Goal: Check status: Check status

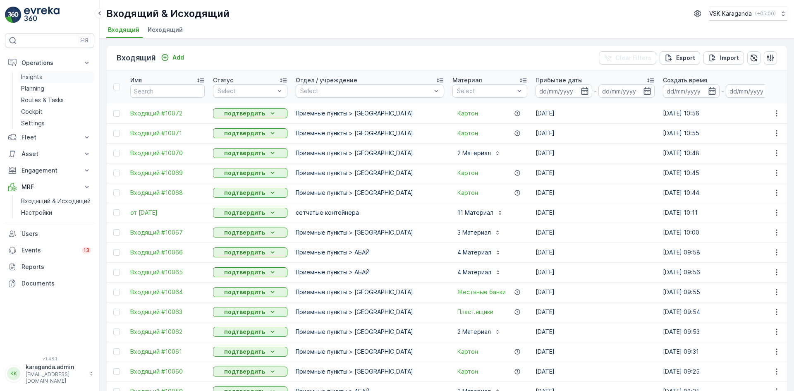
scroll to position [740, 0]
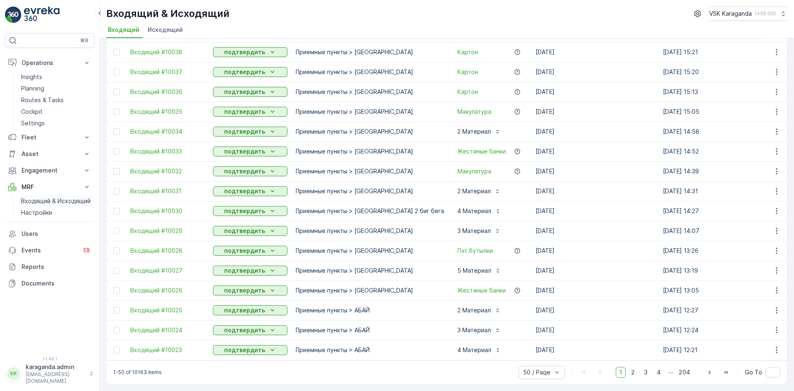
click at [32, 202] on p "Входящий & Исходящий" at bounding box center [55, 201] width 69 height 8
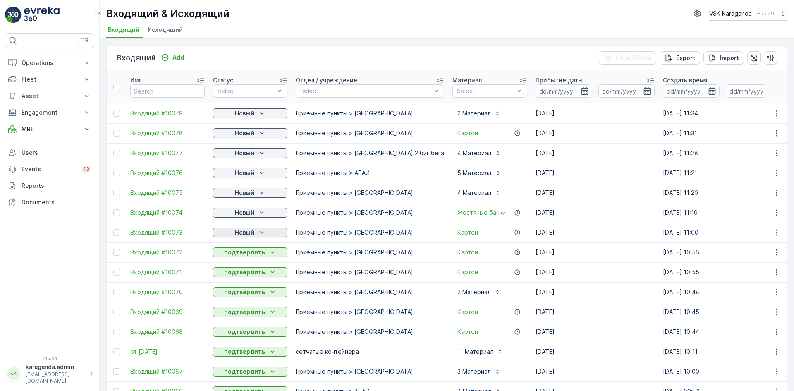
click at [246, 232] on p "Новый" at bounding box center [244, 232] width 19 height 8
click at [241, 251] on div "подтвердить" at bounding box center [237, 257] width 45 height 12
click at [242, 213] on p "Новый" at bounding box center [244, 212] width 19 height 8
click at [237, 235] on span "подтвердить" at bounding box center [237, 236] width 38 height 8
click at [245, 194] on p "Новый" at bounding box center [244, 193] width 19 height 8
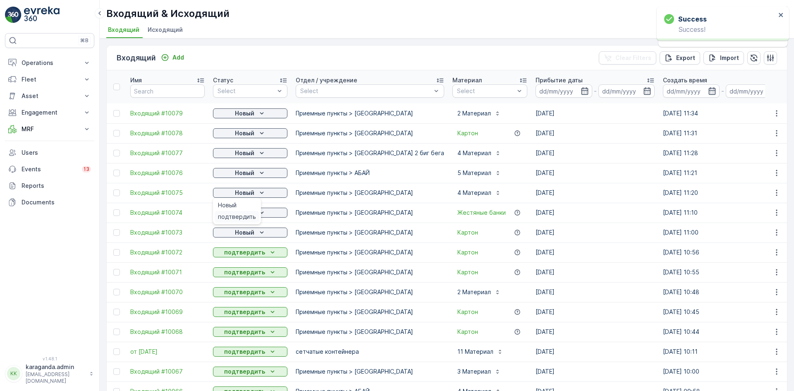
click at [239, 213] on span "подтвердить" at bounding box center [237, 217] width 38 height 8
click at [246, 171] on p "Новый" at bounding box center [244, 173] width 19 height 8
click at [233, 198] on span "подтвердить" at bounding box center [237, 197] width 38 height 8
click at [245, 136] on p "Новый" at bounding box center [244, 133] width 19 height 8
drag, startPoint x: 252, startPoint y: 112, endPoint x: 250, endPoint y: 116, distance: 4.6
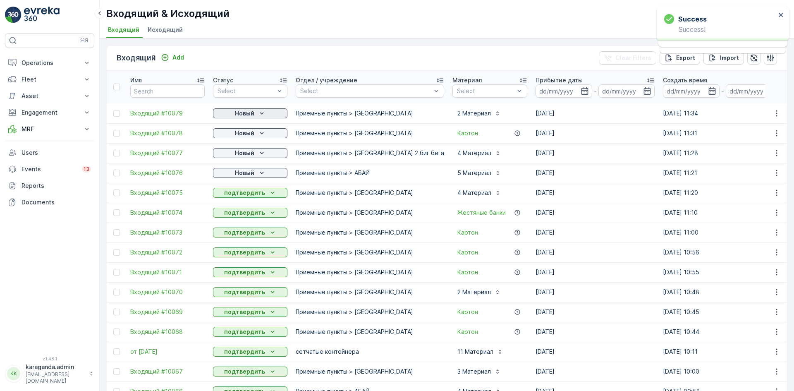
click at [252, 112] on p "Новый" at bounding box center [244, 113] width 19 height 8
click at [242, 138] on span "подтвердить" at bounding box center [237, 137] width 38 height 8
click at [249, 156] on p "Новый" at bounding box center [244, 153] width 19 height 8
click at [241, 176] on span "подтвердить" at bounding box center [237, 177] width 38 height 8
drag, startPoint x: 248, startPoint y: 129, endPoint x: 246, endPoint y: 137, distance: 8.1
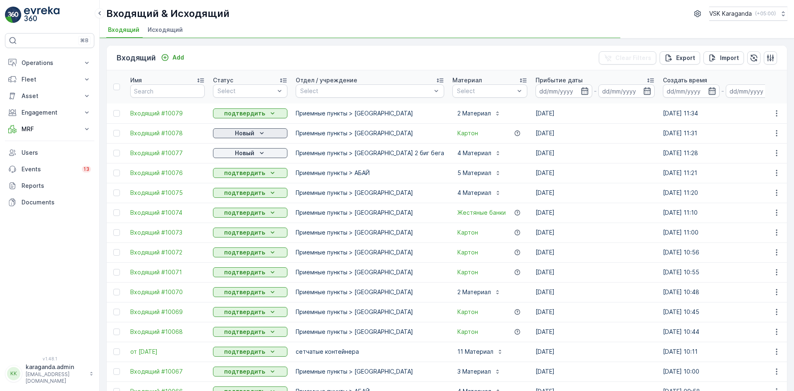
click at [248, 129] on p "Новый" at bounding box center [244, 133] width 19 height 8
click at [241, 155] on span "подтвердить" at bounding box center [237, 157] width 38 height 8
click at [256, 134] on div "Новый" at bounding box center [250, 133] width 68 height 8
click at [249, 156] on span "подтвердить" at bounding box center [237, 157] width 38 height 8
click at [39, 64] on p "Operations" at bounding box center [50, 63] width 56 height 8
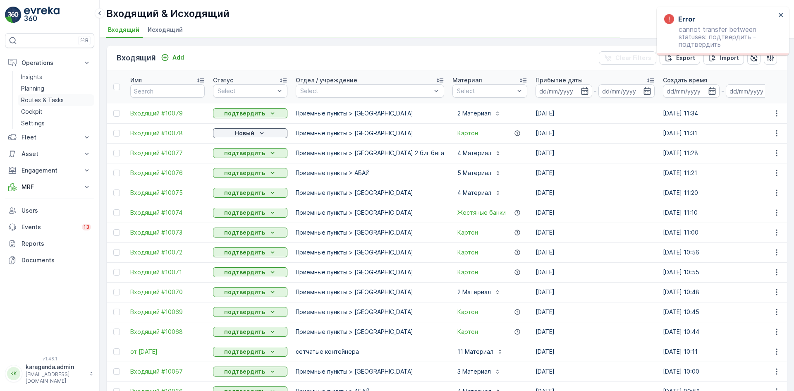
click at [39, 102] on p "Routes & Tasks" at bounding box center [42, 100] width 43 height 8
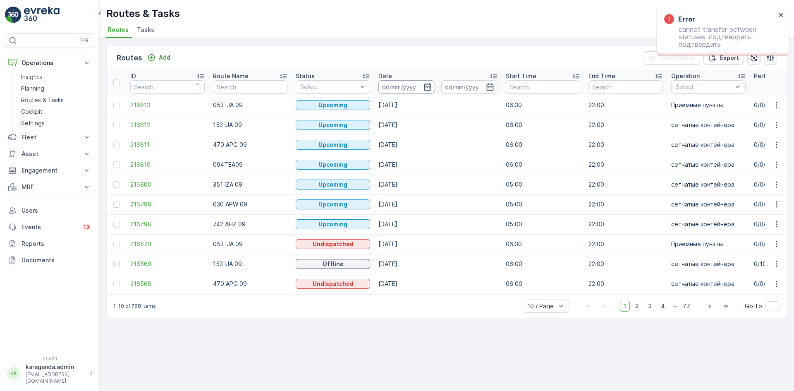
drag, startPoint x: 426, startPoint y: 86, endPoint x: 422, endPoint y: 92, distance: 7.5
click at [424, 88] on icon "button" at bounding box center [428, 87] width 8 height 8
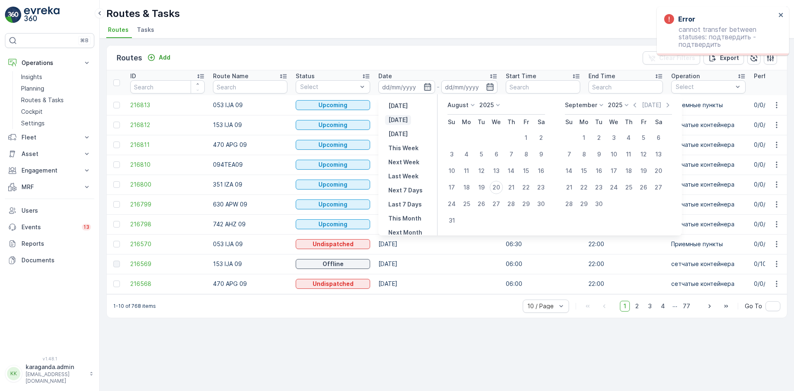
click at [398, 122] on p "Today" at bounding box center [397, 120] width 19 height 8
type input "[DATE]"
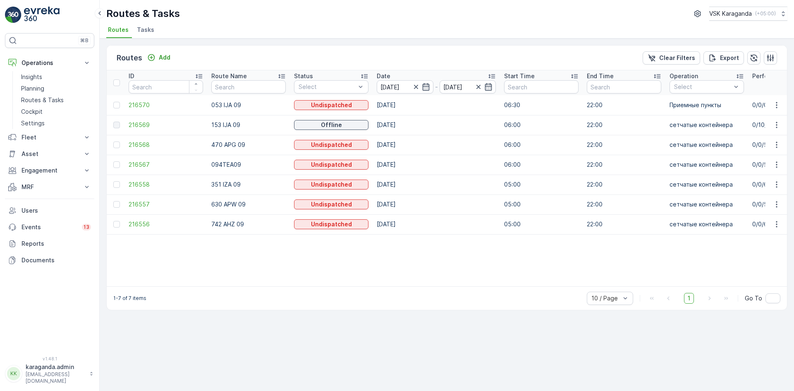
scroll to position [0, 12]
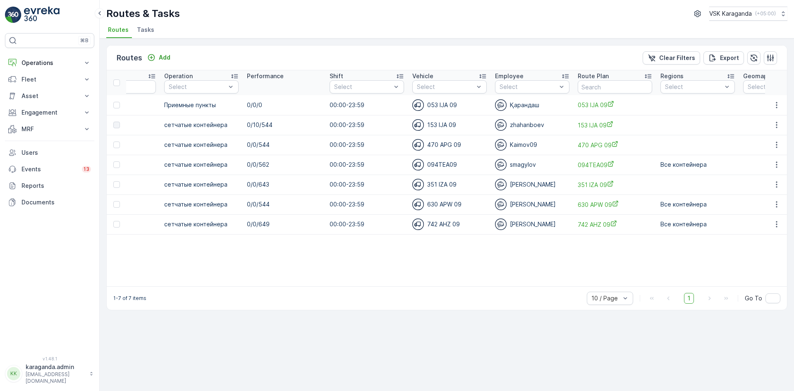
scroll to position [0, 525]
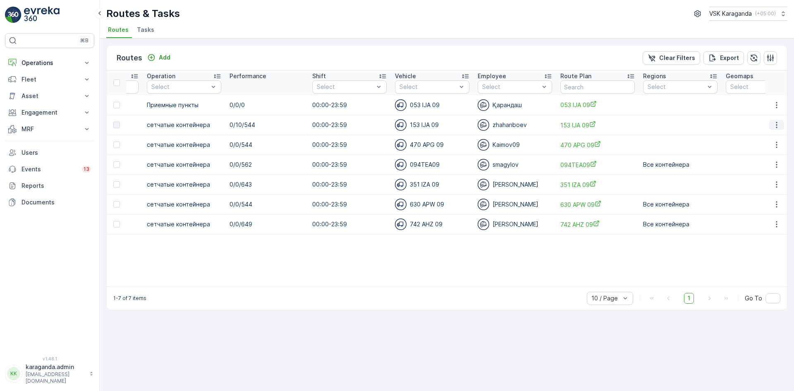
click at [776, 127] on icon "button" at bounding box center [777, 125] width 8 height 8
